Goal: Navigation & Orientation: Find specific page/section

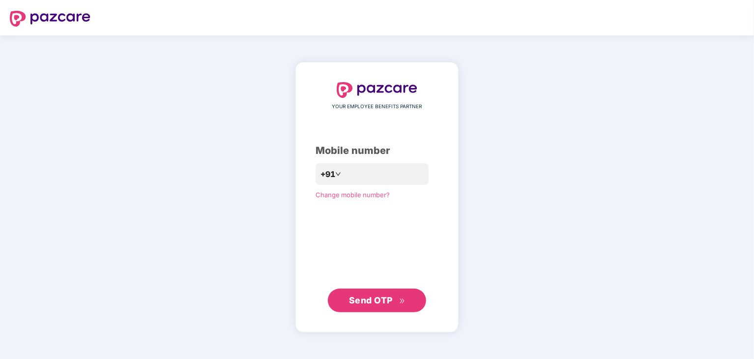
click at [317, 14] on header at bounding box center [377, 17] width 754 height 35
click at [315, 16] on header at bounding box center [377, 17] width 754 height 35
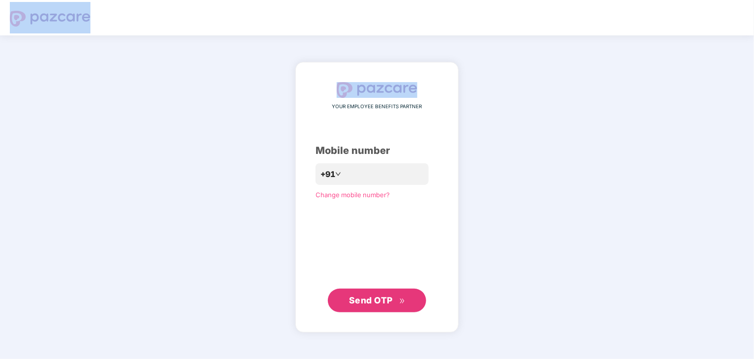
click at [315, 16] on header at bounding box center [377, 17] width 754 height 35
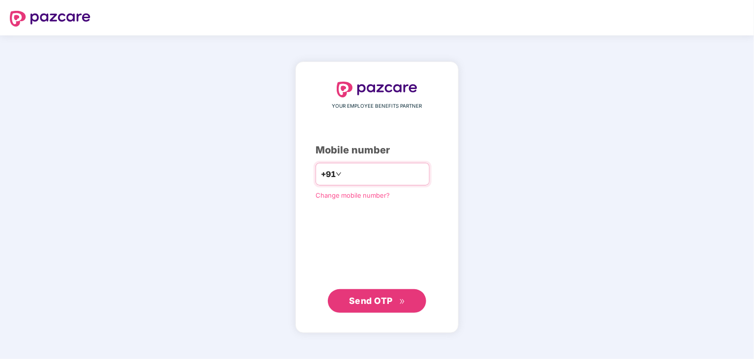
click at [367, 177] on input "number" at bounding box center [384, 174] width 81 height 16
type input "**********"
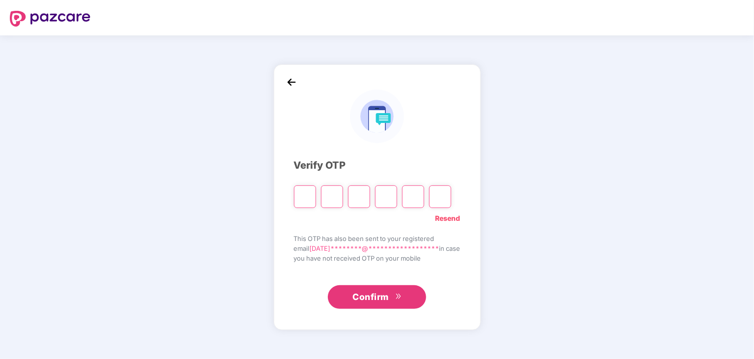
type input "*"
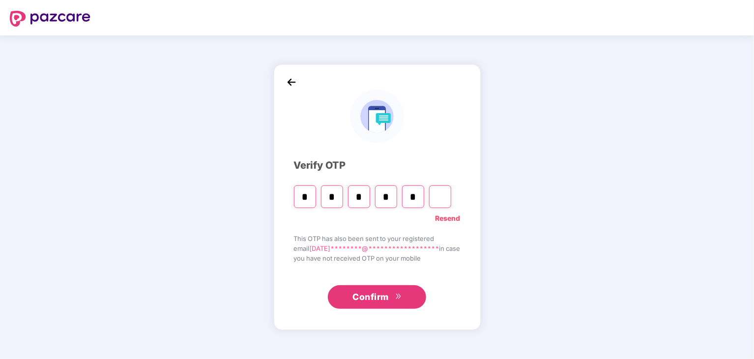
type input "*"
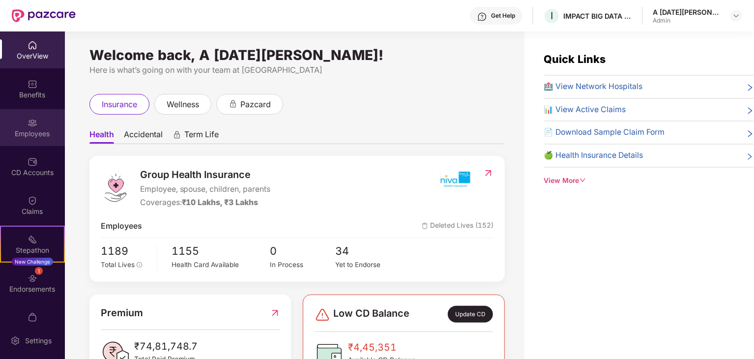
click at [34, 127] on img at bounding box center [33, 123] width 10 height 10
